Goal: Transaction & Acquisition: Purchase product/service

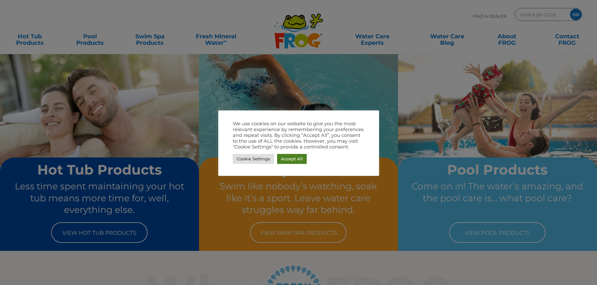
click at [284, 158] on link "Accept All" at bounding box center [292, 159] width 30 height 10
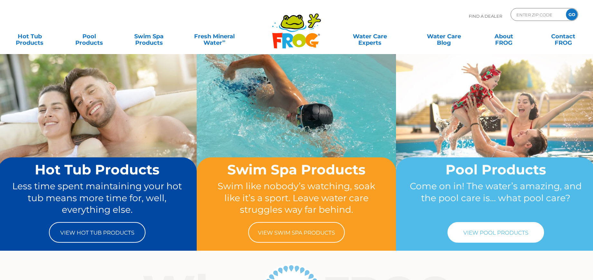
click at [496, 235] on link "View Pool Products" at bounding box center [495, 232] width 97 height 21
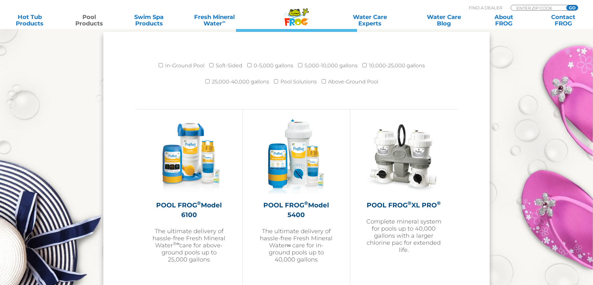
scroll to position [933, 0]
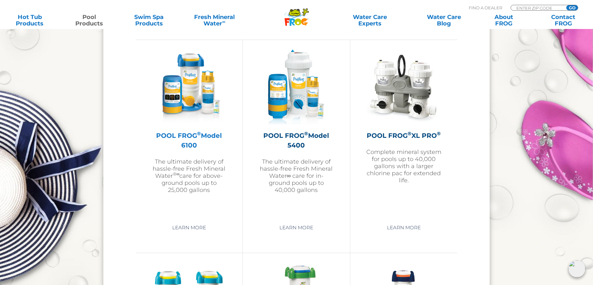
click at [186, 134] on h2 "POOL FROG ® Model 6100" at bounding box center [189, 140] width 75 height 19
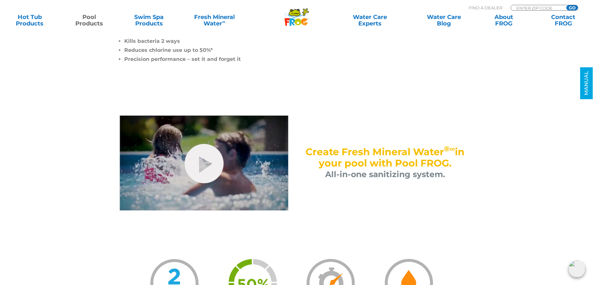
scroll to position [193, 0]
